Goal: Check status: Check status

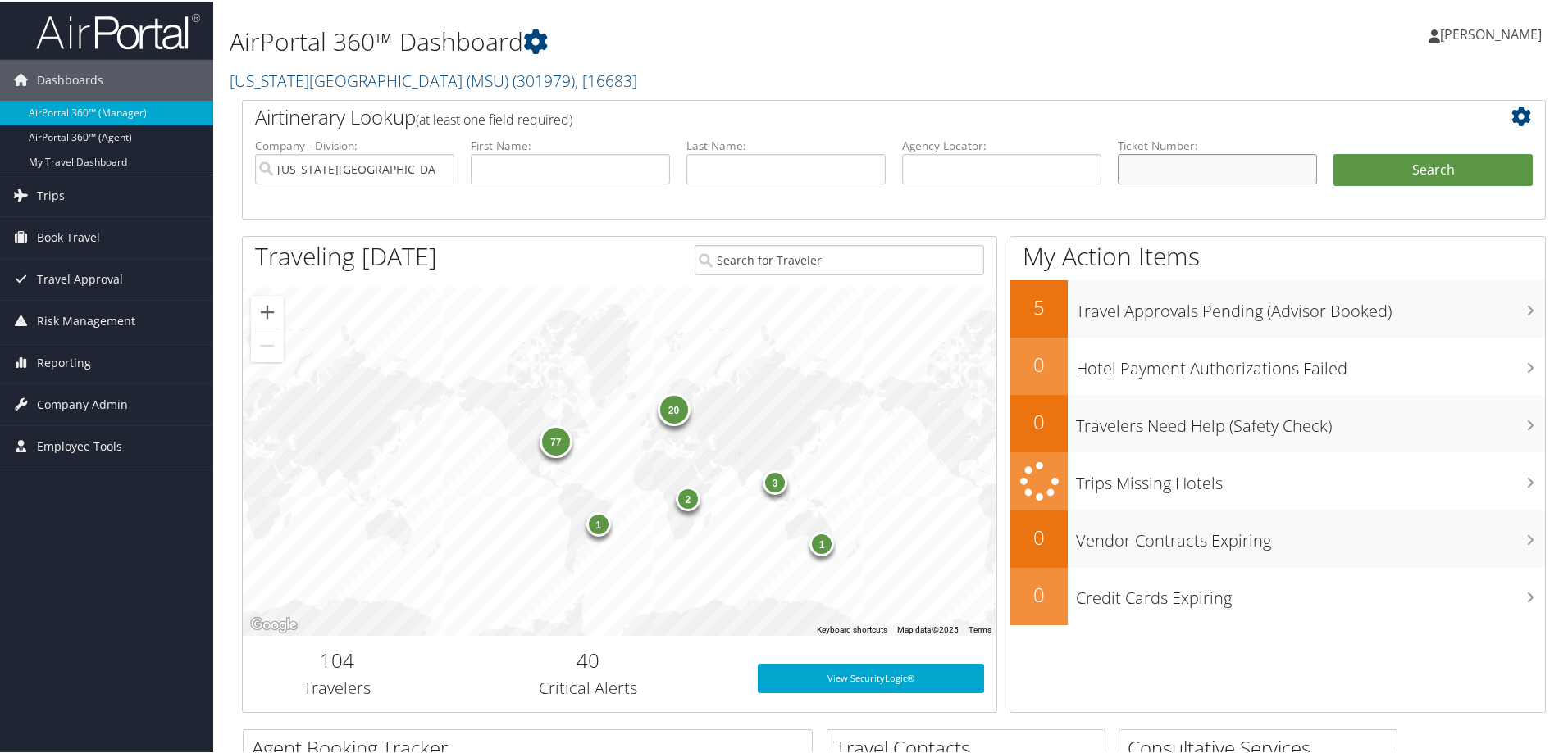
click at [1149, 166] on input "text" at bounding box center [1217, 167] width 199 height 30
type input "006899581171"
click at [1414, 161] on button "Search" at bounding box center [1433, 169] width 199 height 33
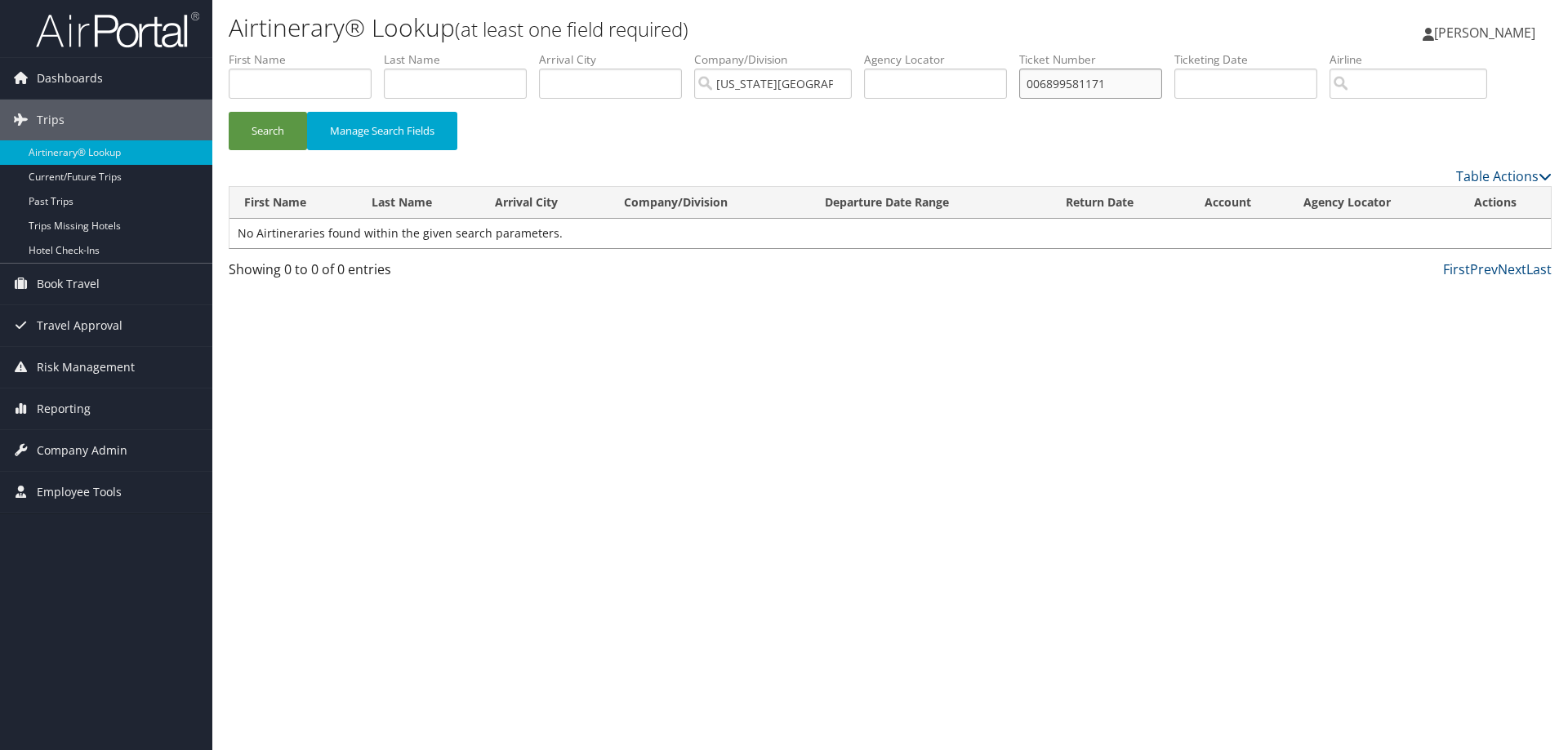
drag, startPoint x: 1125, startPoint y: 87, endPoint x: 970, endPoint y: 98, distance: 155.4
click at [970, 52] on ul "First Name Last Name Departure City Arrival City Company/Division [US_STATE][GE…" at bounding box center [891, 52] width 1324 height 0
